Goal: Information Seeking & Learning: Learn about a topic

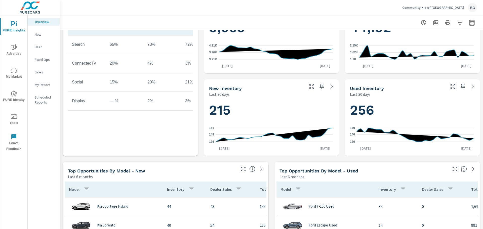
scroll to position [251, 0]
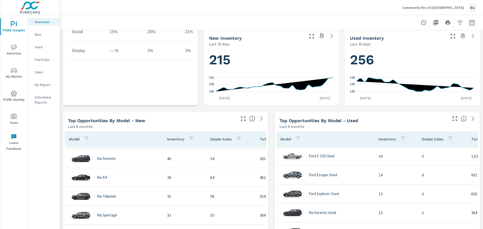
scroll to position [50, 0]
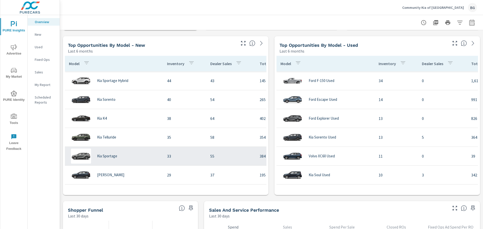
scroll to position [277, 0]
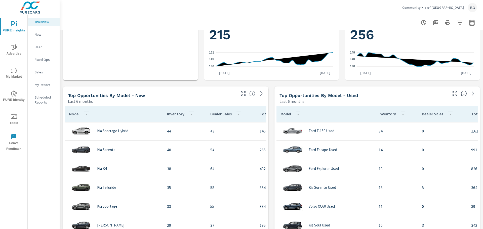
scroll to position [50, 0]
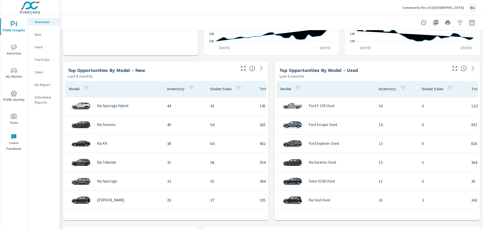
scroll to position [327, 0]
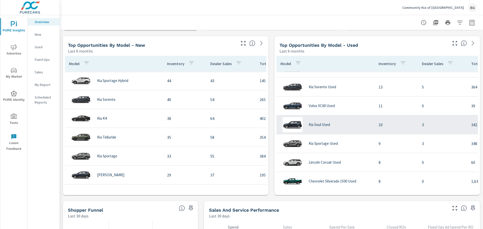
scroll to position [75, 0]
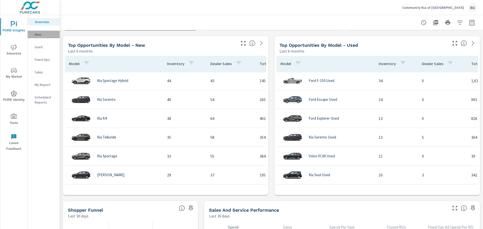
click at [44, 33] on p "New" at bounding box center [45, 34] width 21 height 5
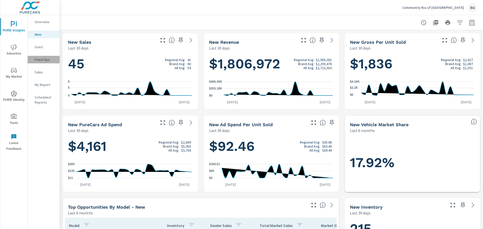
click at [41, 58] on p "Fixed Ops" at bounding box center [45, 59] width 21 height 5
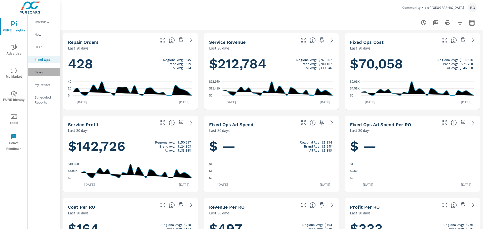
click at [36, 71] on p "Sales" at bounding box center [45, 72] width 21 height 5
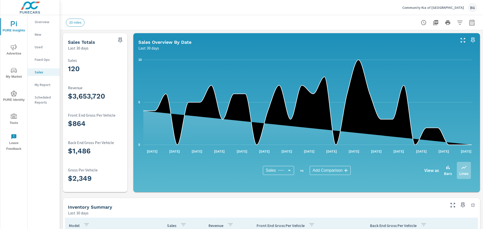
click at [20, 47] on span "Advertise" at bounding box center [14, 50] width 24 height 12
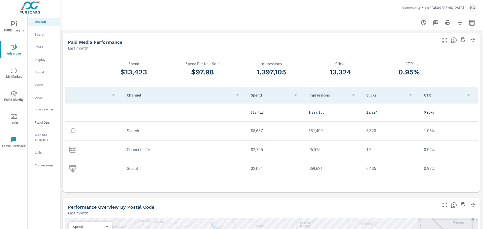
click at [289, 36] on div "Paid Media Performance Last month" at bounding box center [251, 42] width 376 height 18
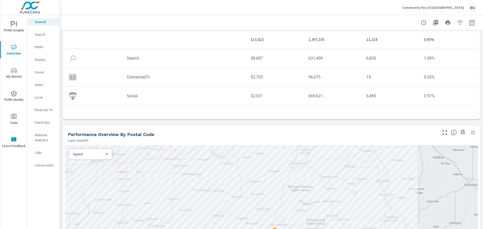
scroll to position [75, 0]
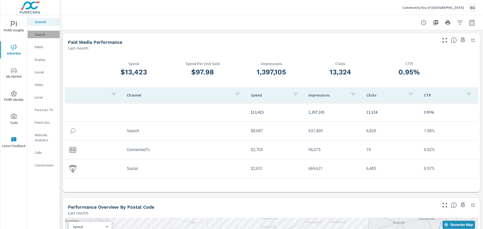
click at [39, 34] on p "Search" at bounding box center [45, 34] width 21 height 5
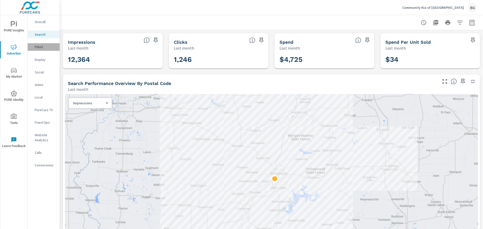
click at [40, 49] on p "PMAX" at bounding box center [45, 47] width 21 height 5
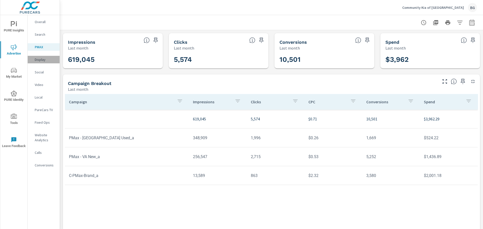
click at [42, 60] on p "Display" at bounding box center [45, 59] width 21 height 5
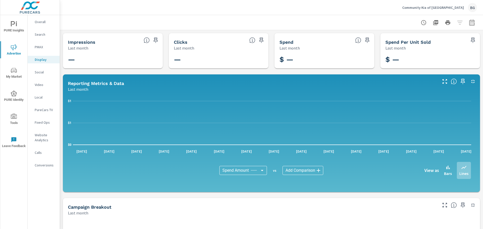
click at [41, 74] on p "Social" at bounding box center [45, 72] width 21 height 5
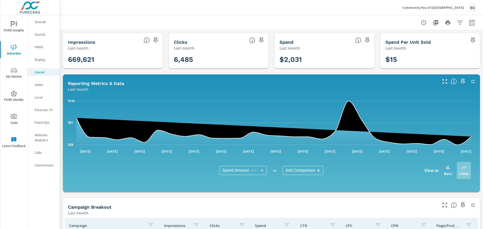
click at [36, 84] on p "Video" at bounding box center [45, 84] width 21 height 5
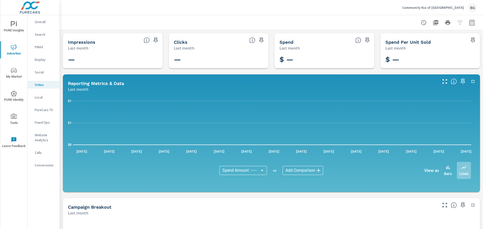
click at [42, 96] on p "Local" at bounding box center [45, 97] width 21 height 5
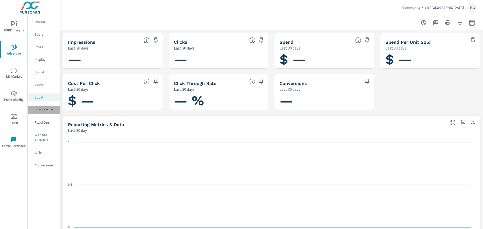
click at [51, 110] on p "PureCars TV" at bounding box center [45, 109] width 21 height 5
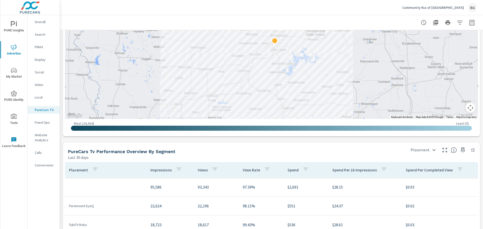
scroll to position [503, 0]
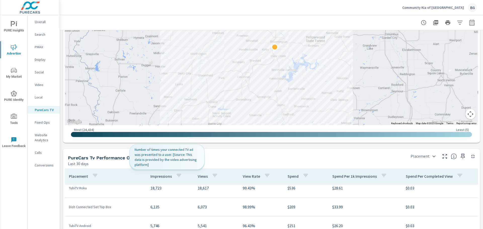
scroll to position [75, 0]
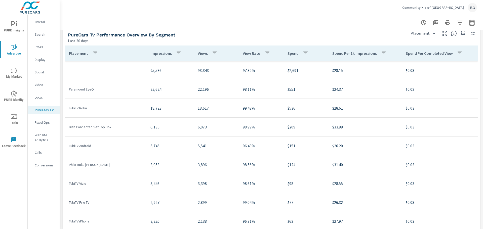
scroll to position [654, 0]
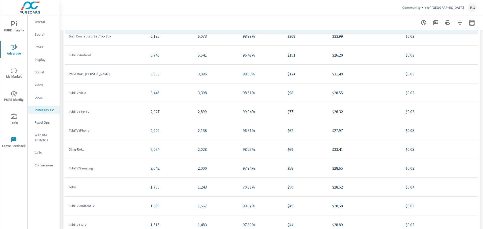
scroll to position [75, 0]
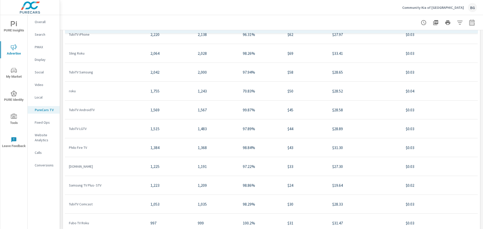
scroll to position [176, 0]
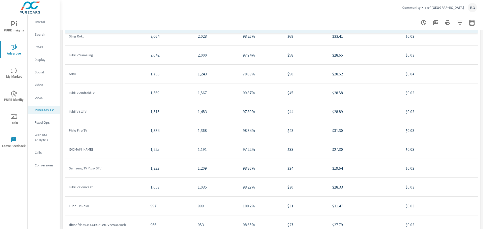
scroll to position [226, 0]
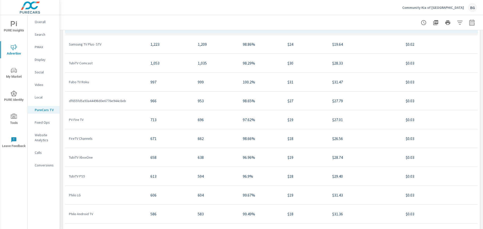
scroll to position [302, 0]
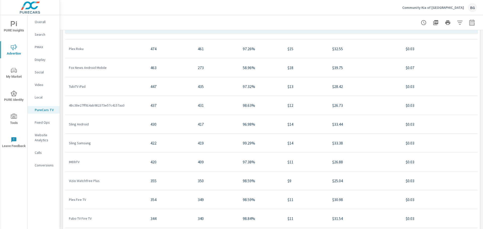
scroll to position [553, 0]
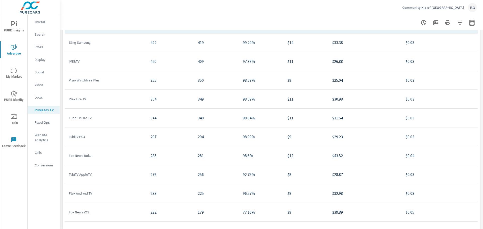
scroll to position [629, 0]
